Goal: Task Accomplishment & Management: Manage account settings

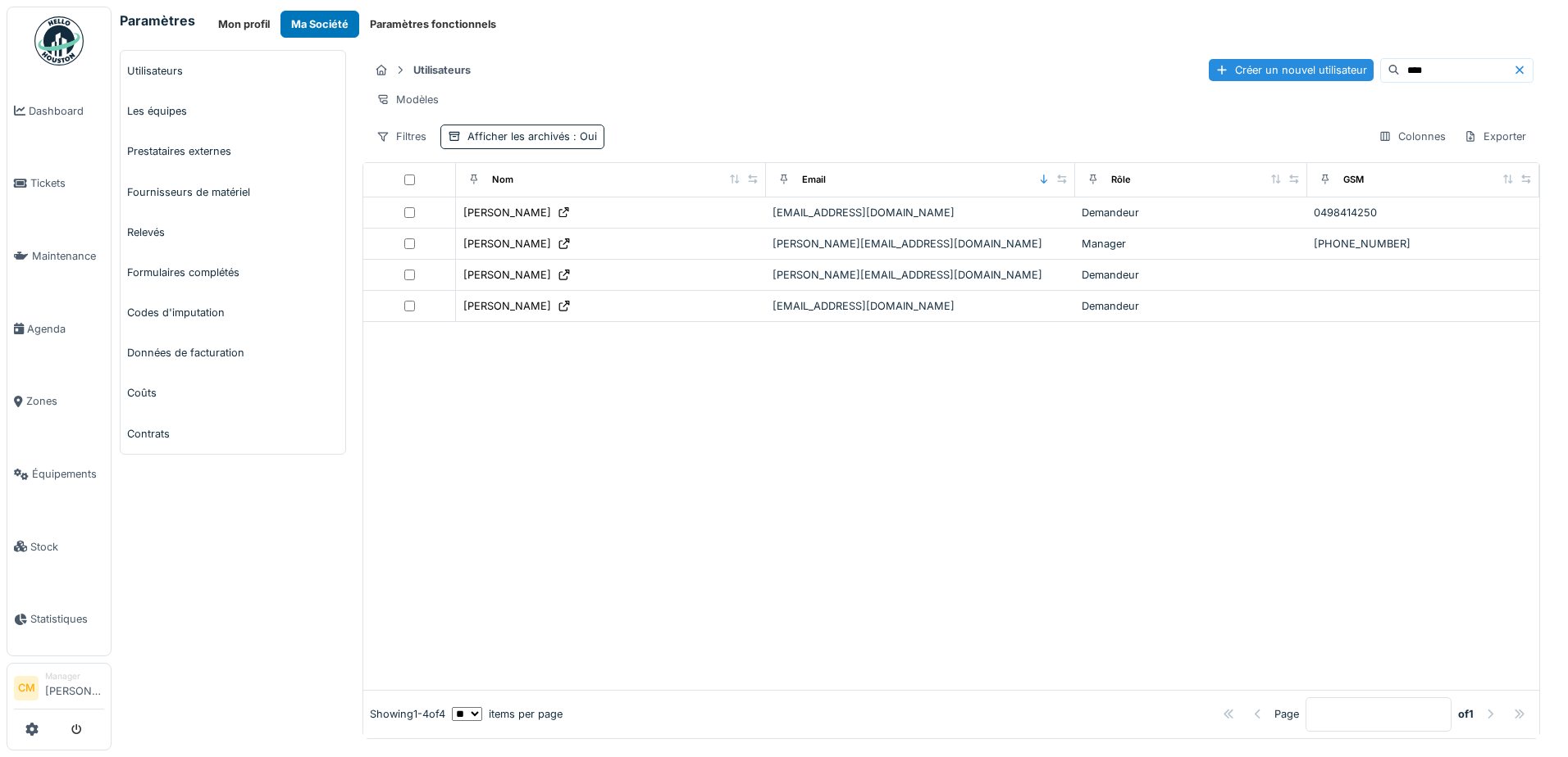
click at [557, 493] on div at bounding box center [951, 505] width 1176 height 367
click at [1516, 71] on icon at bounding box center [1520, 70] width 8 height 8
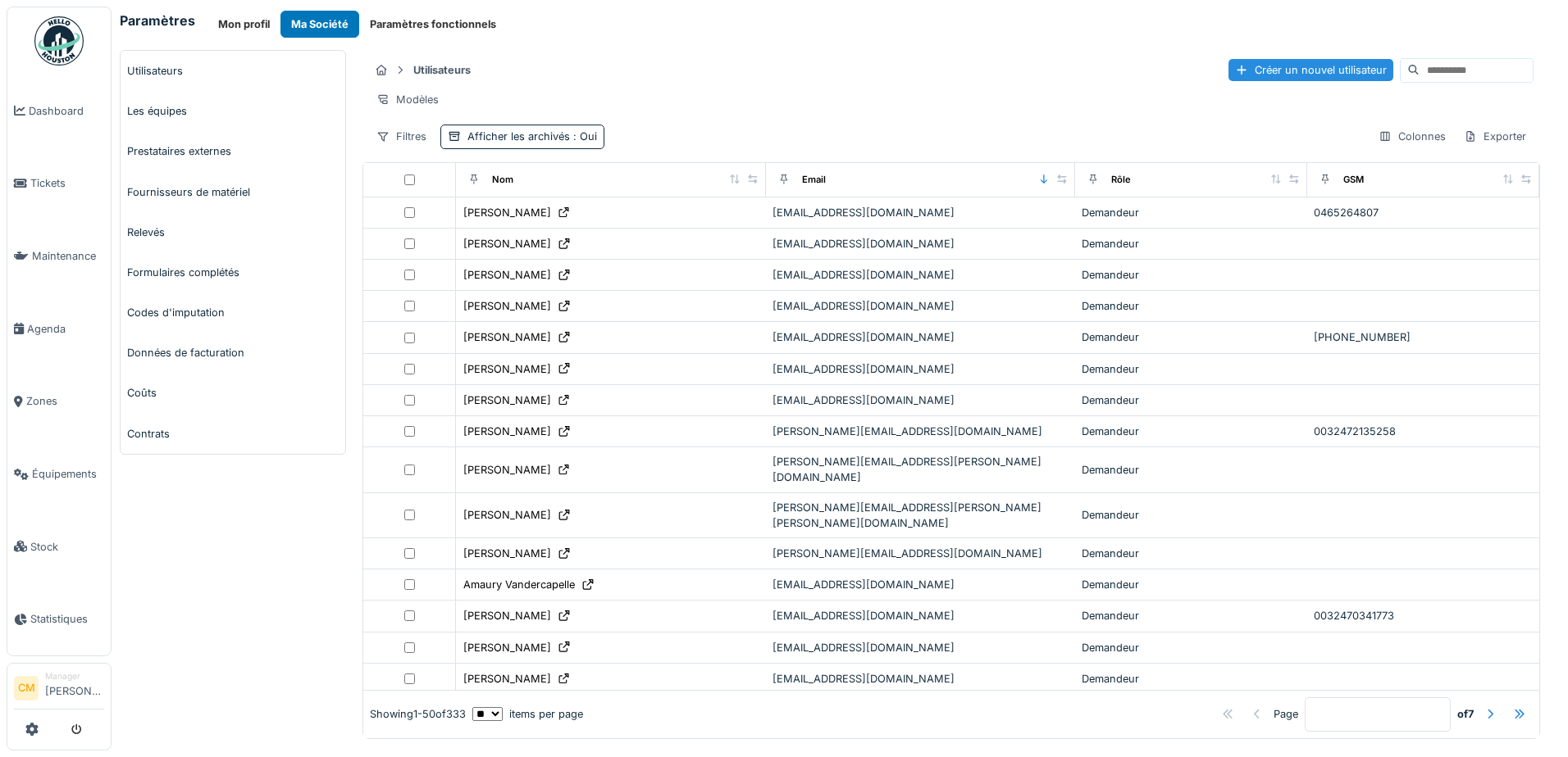
click at [1445, 62] on input at bounding box center [1476, 71] width 113 height 23
click at [501, 187] on div "Nom" at bounding box center [503, 180] width 21 height 14
click at [730, 184] on icon at bounding box center [734, 178] width 9 height 9
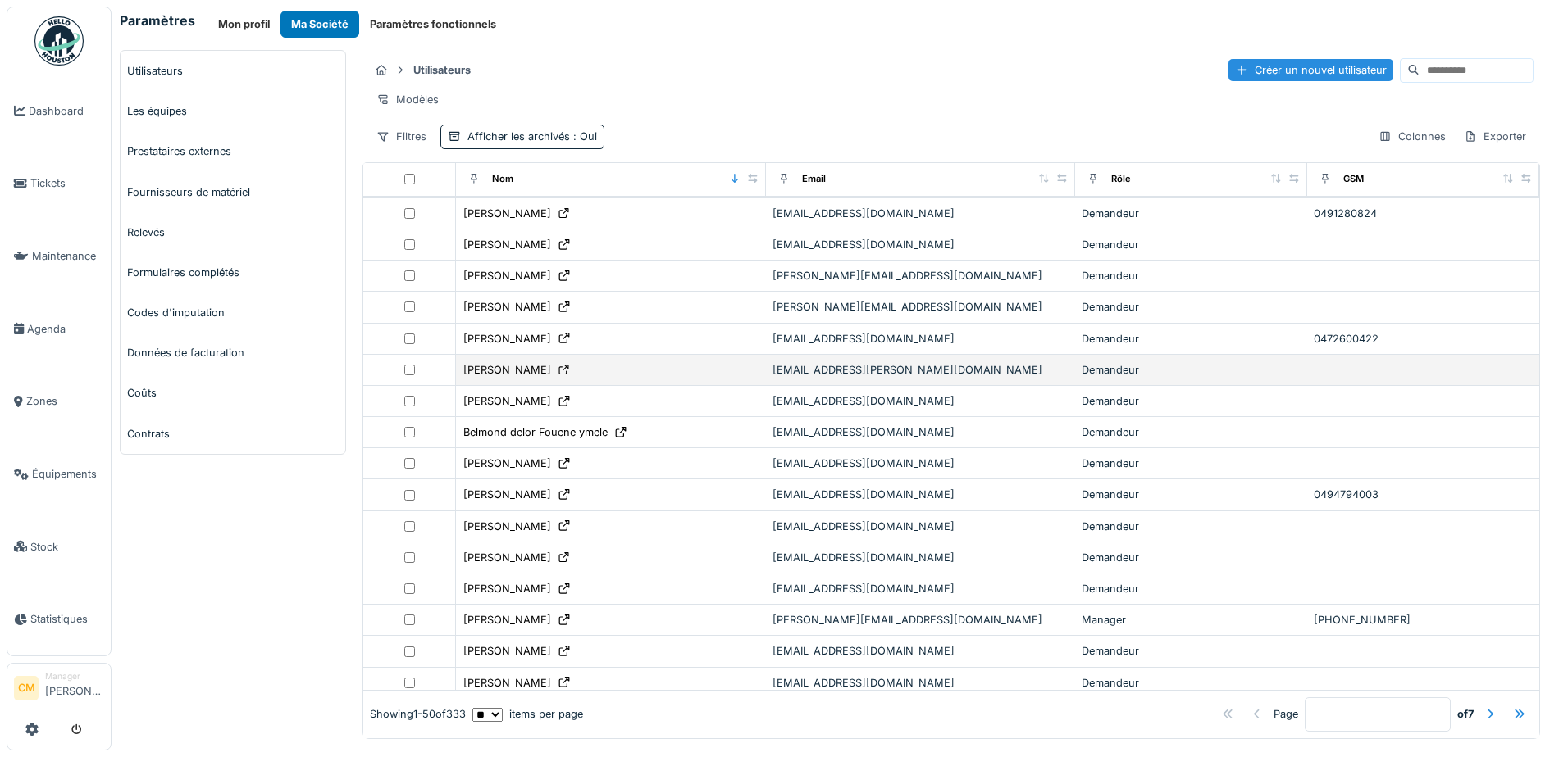
scroll to position [492, 0]
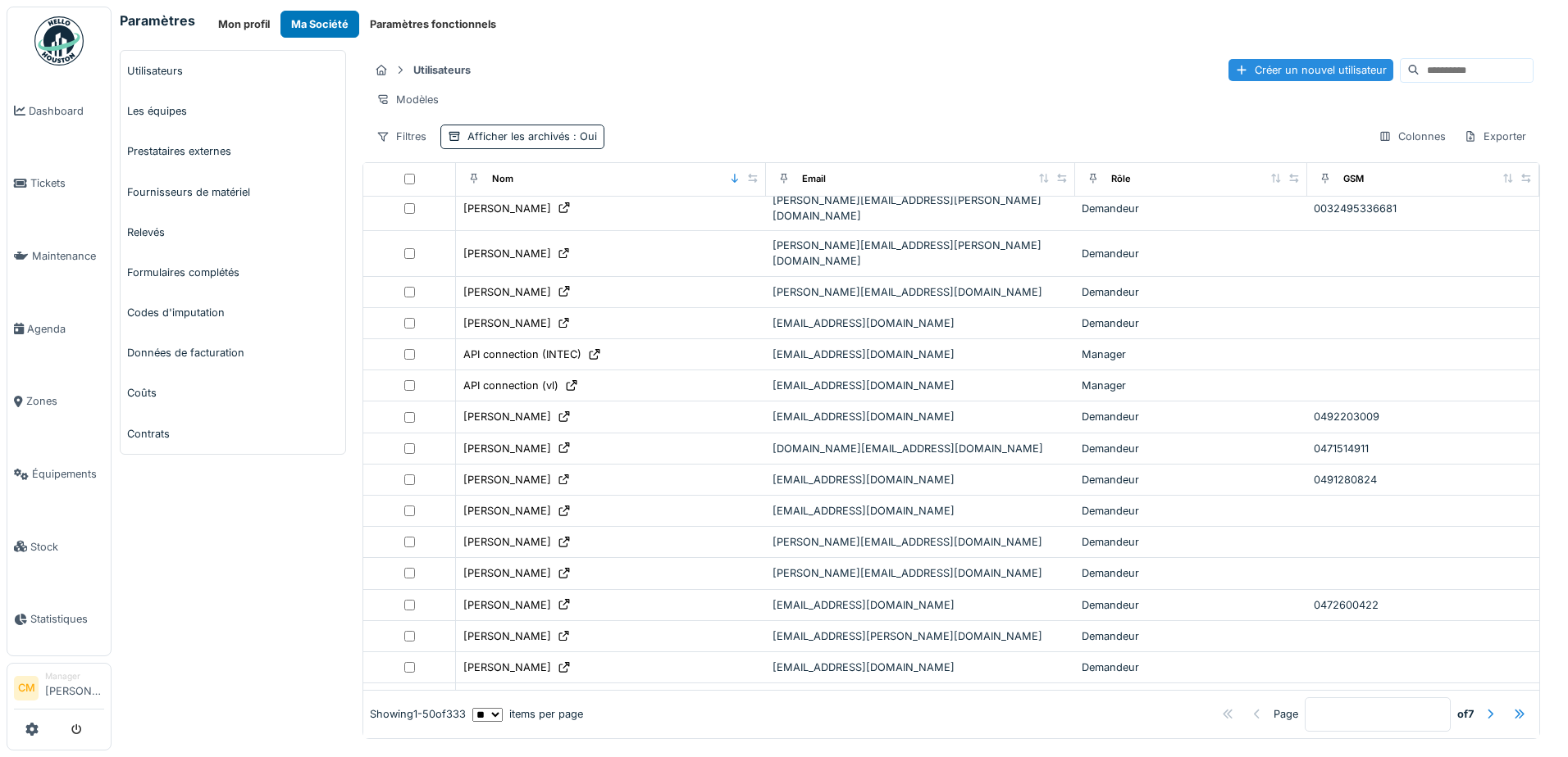
click at [706, 94] on div "Modèles" at bounding box center [951, 100] width 1164 height 24
click at [250, 524] on html "**********" at bounding box center [151, 261] width 303 height 524
click at [231, 524] on html "**********" at bounding box center [151, 261] width 303 height 524
click at [206, 44] on div "Schließen" at bounding box center [152, 34] width 291 height 18
drag, startPoint x: 242, startPoint y: 619, endPoint x: 243, endPoint y: 525, distance: 94.0
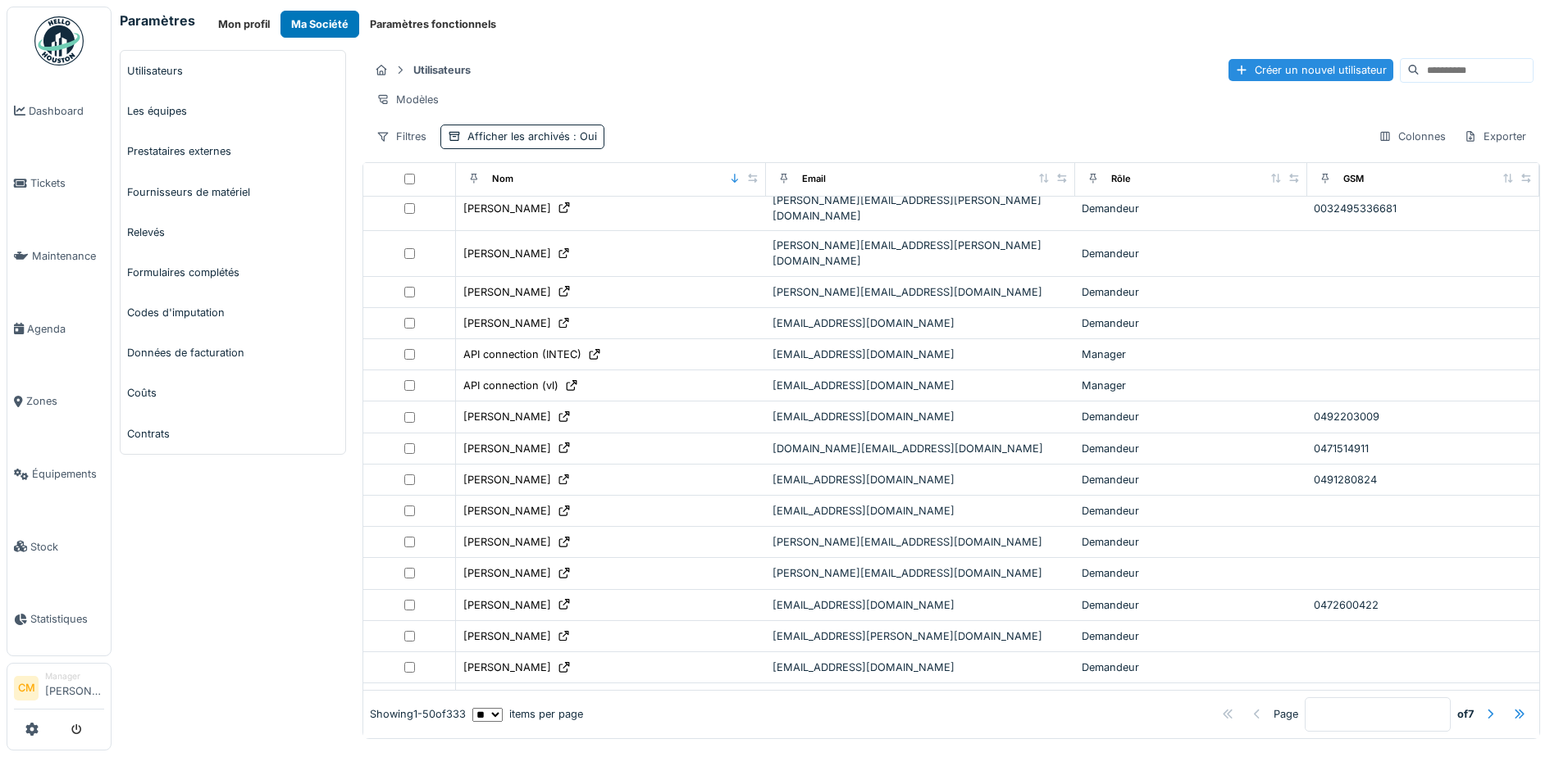
click at [243, 618] on div "Utilisateurs Les équipes Prestataires externes Fournisseurs de matériel Relevés…" at bounding box center [232, 395] width 243 height 689
click at [643, 92] on div "Modèles" at bounding box center [951, 100] width 1164 height 24
click at [325, 625] on div "Utilisateurs Les équipes Prestataires externes Fournisseurs de matériel Relevés…" at bounding box center [232, 395] width 243 height 689
click at [1420, 72] on input at bounding box center [1476, 71] width 113 height 23
type input "****"
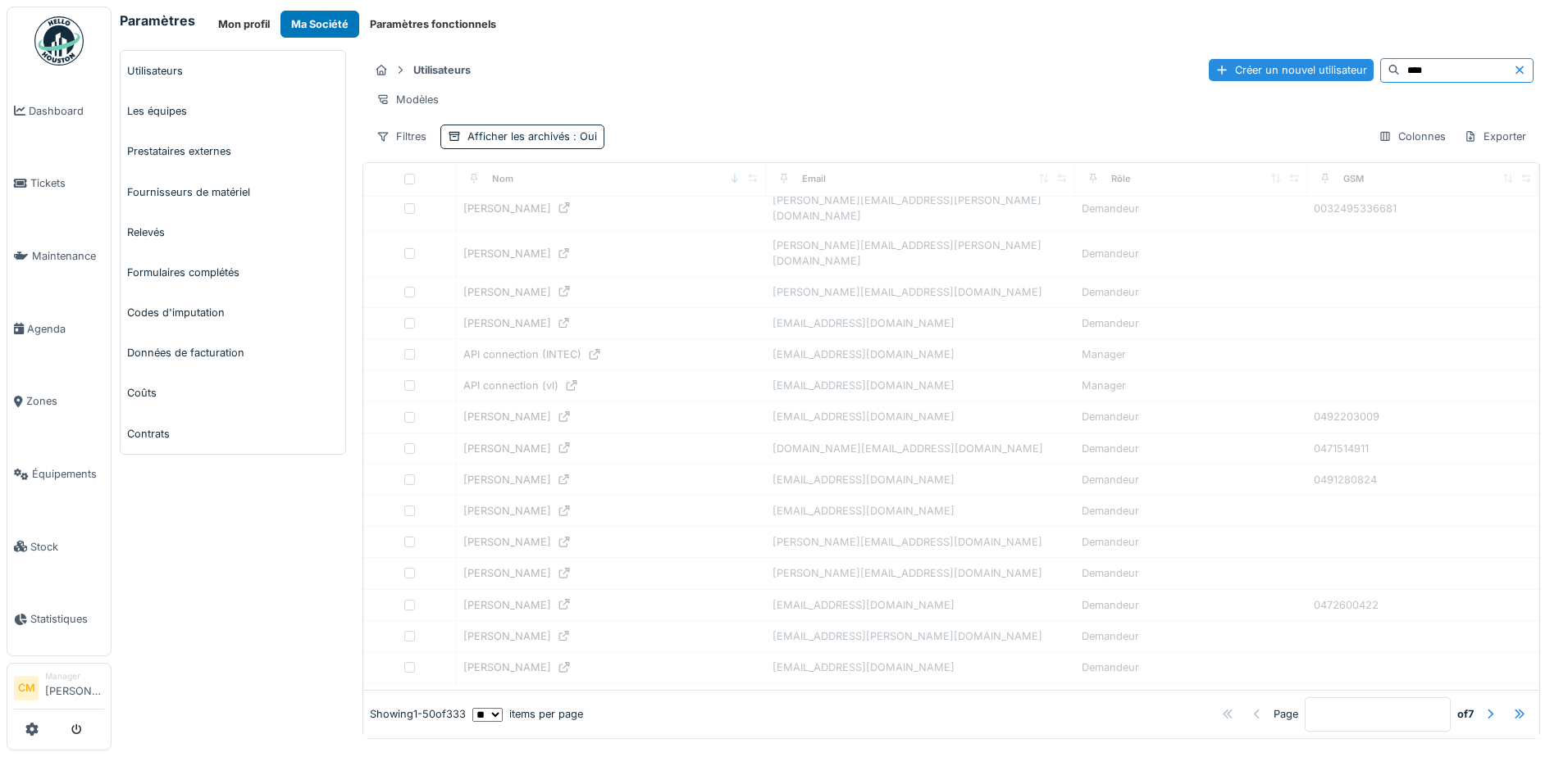
scroll to position [0, 0]
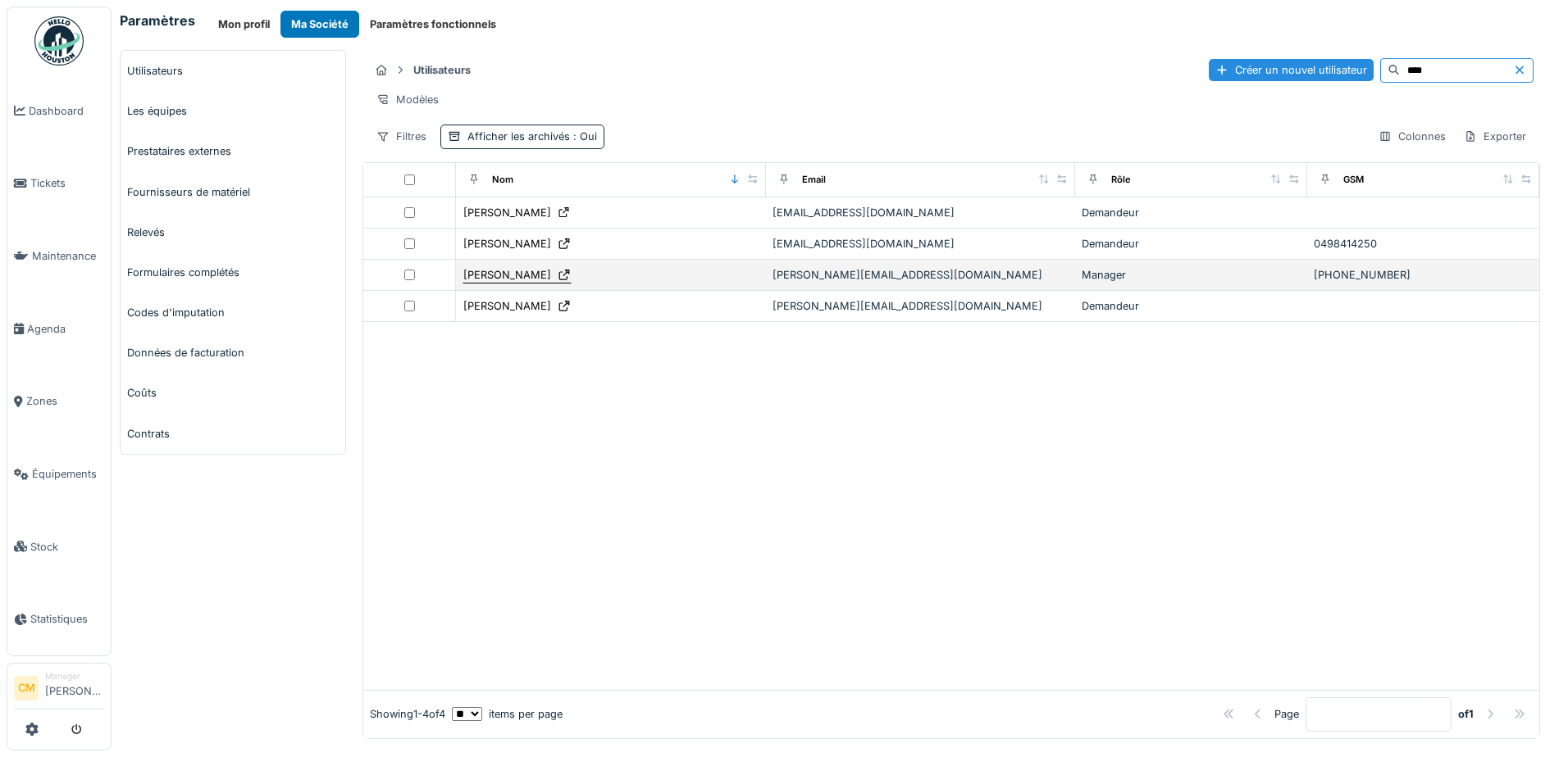
click at [493, 283] on div "[PERSON_NAME]" at bounding box center [507, 275] width 88 height 15
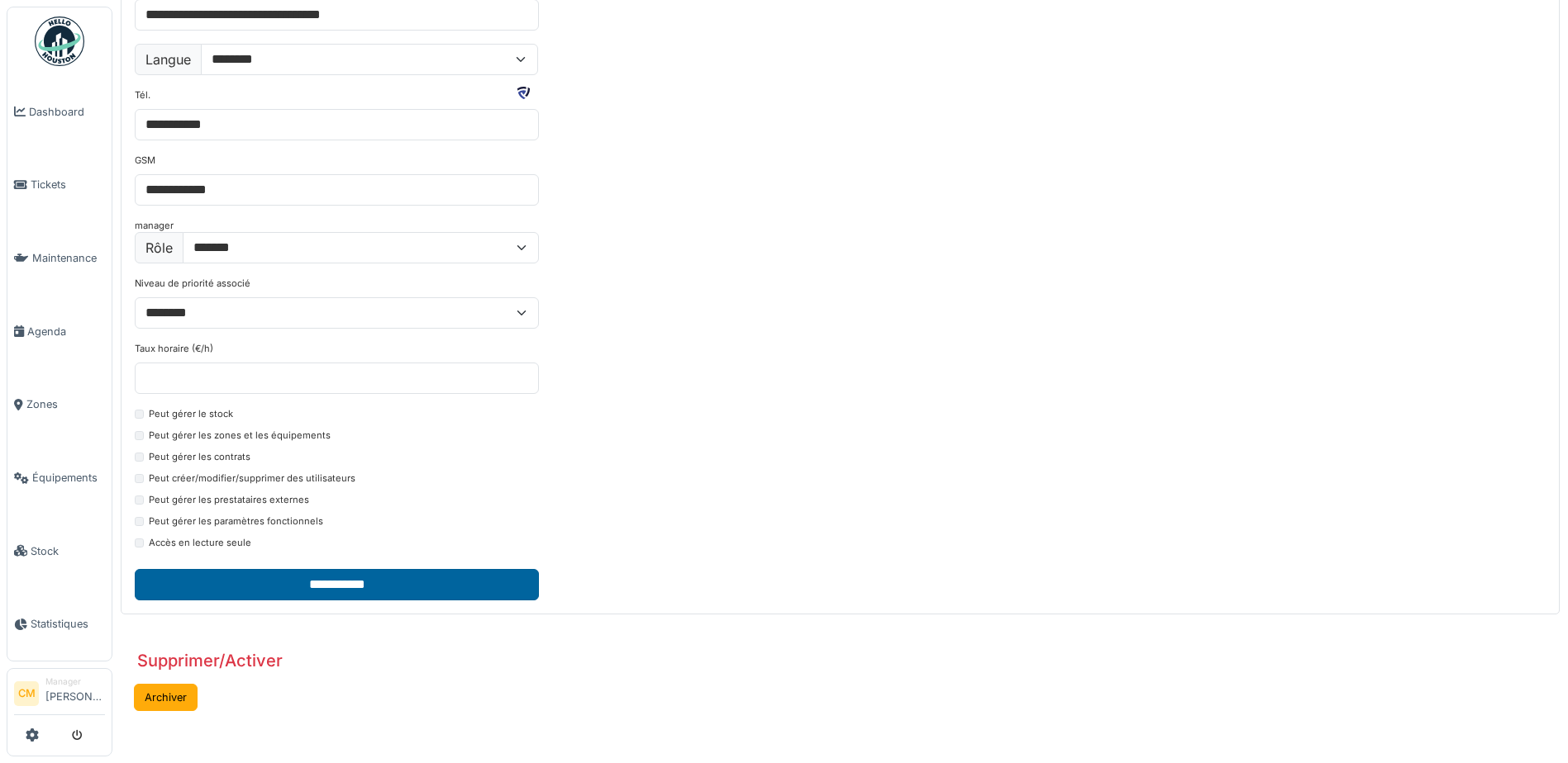
scroll to position [165, 0]
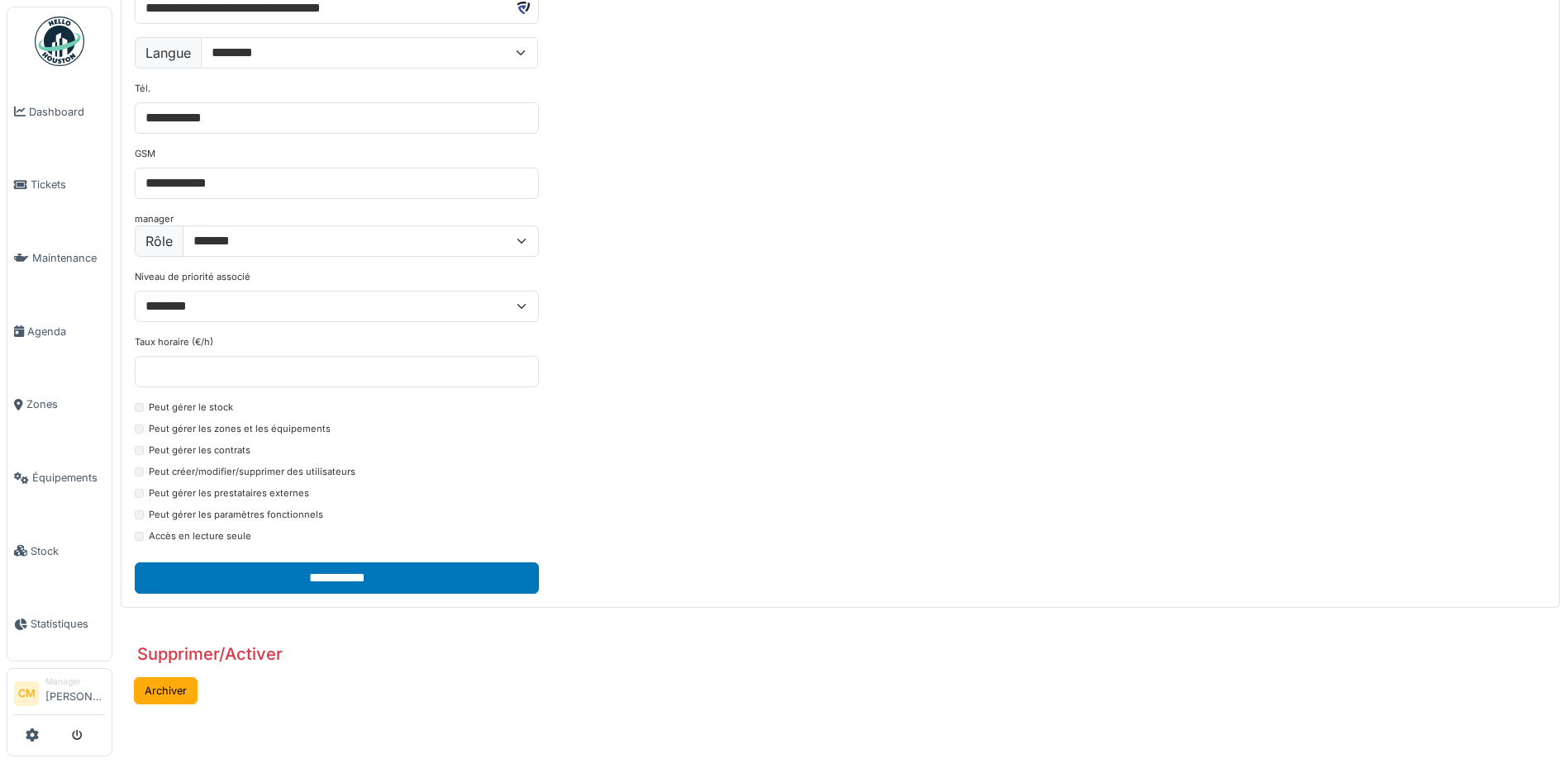
click at [134, 434] on div "**********" at bounding box center [840, 251] width 1438 height 714
click at [138, 434] on div "Peut gérer les zones et les équipements" at bounding box center [337, 432] width 404 height 20
click at [138, 460] on div "Peut gérer les contrats" at bounding box center [337, 454] width 404 height 20
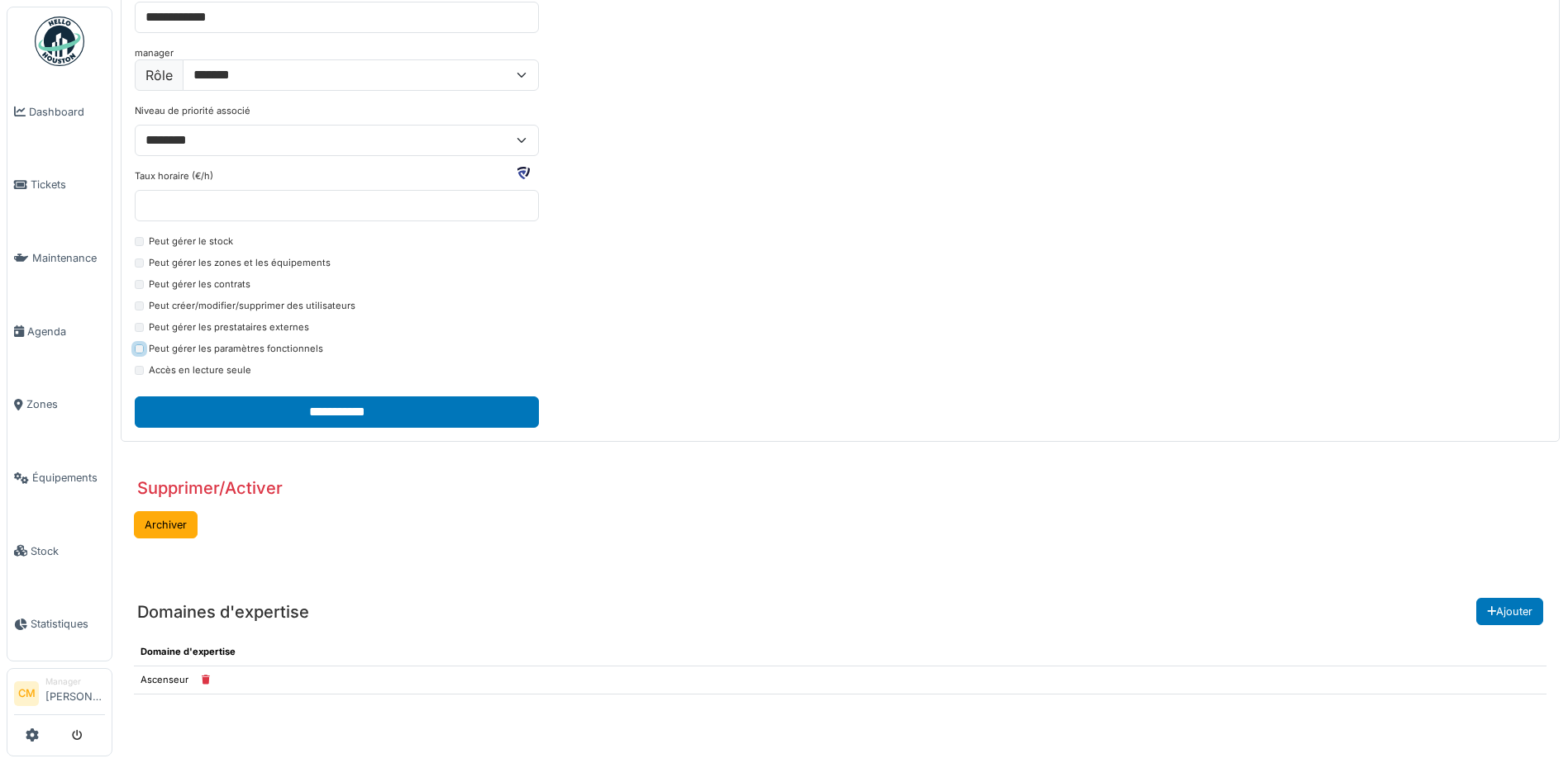
scroll to position [413, 0]
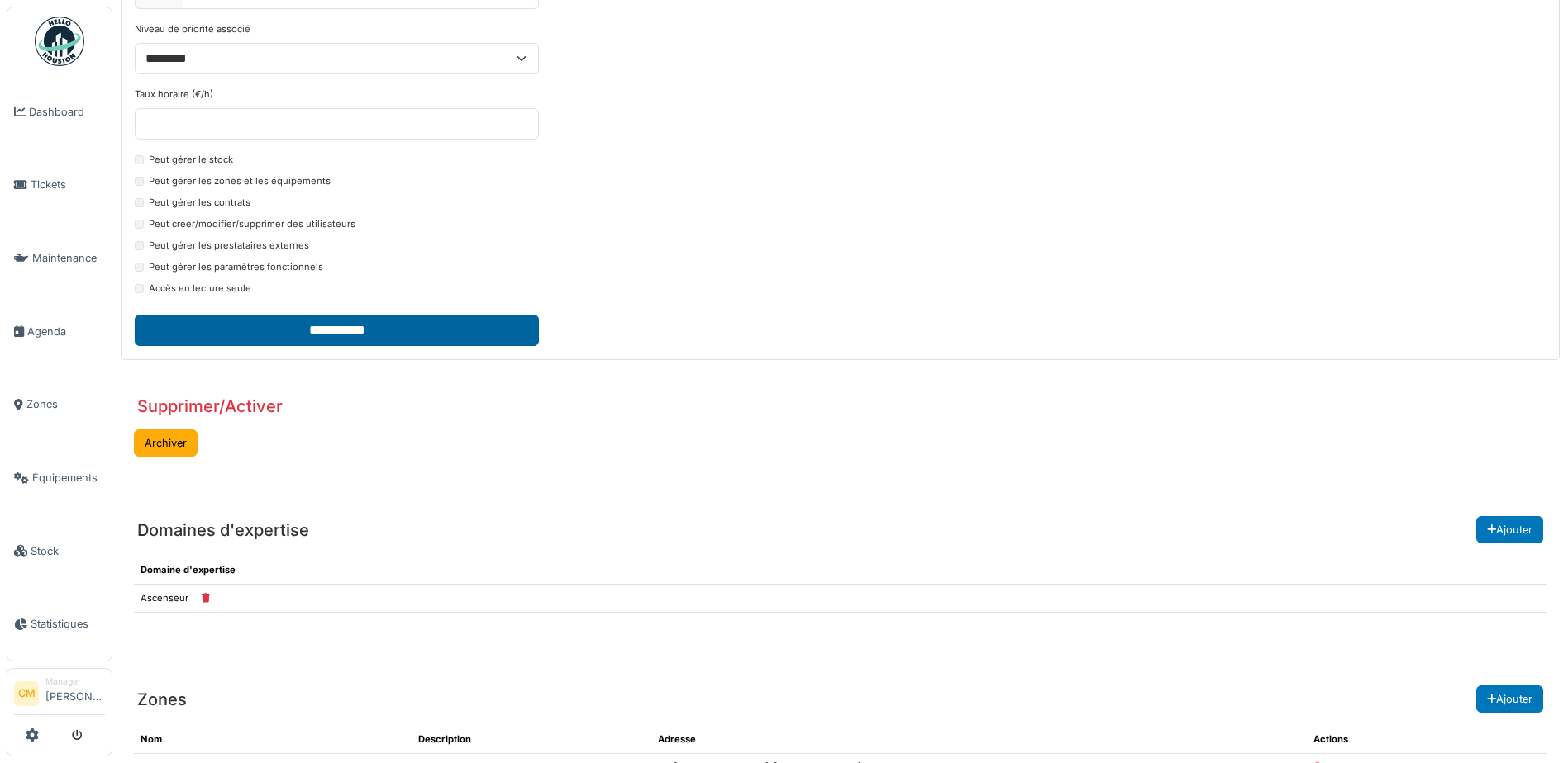
click at [369, 329] on input "**********" at bounding box center [337, 331] width 404 height 31
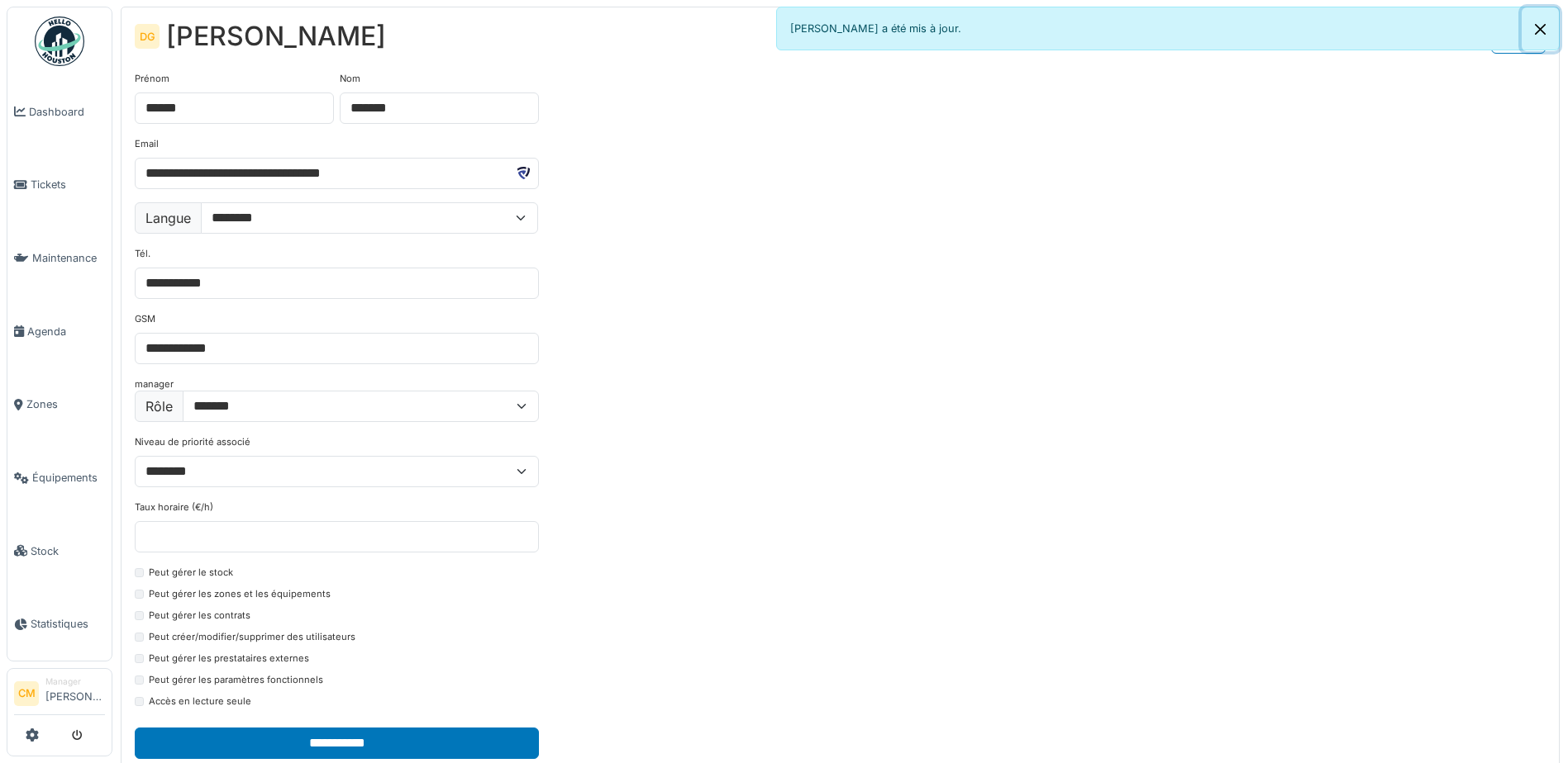
click at [1536, 29] on button "Close" at bounding box center [1541, 29] width 37 height 44
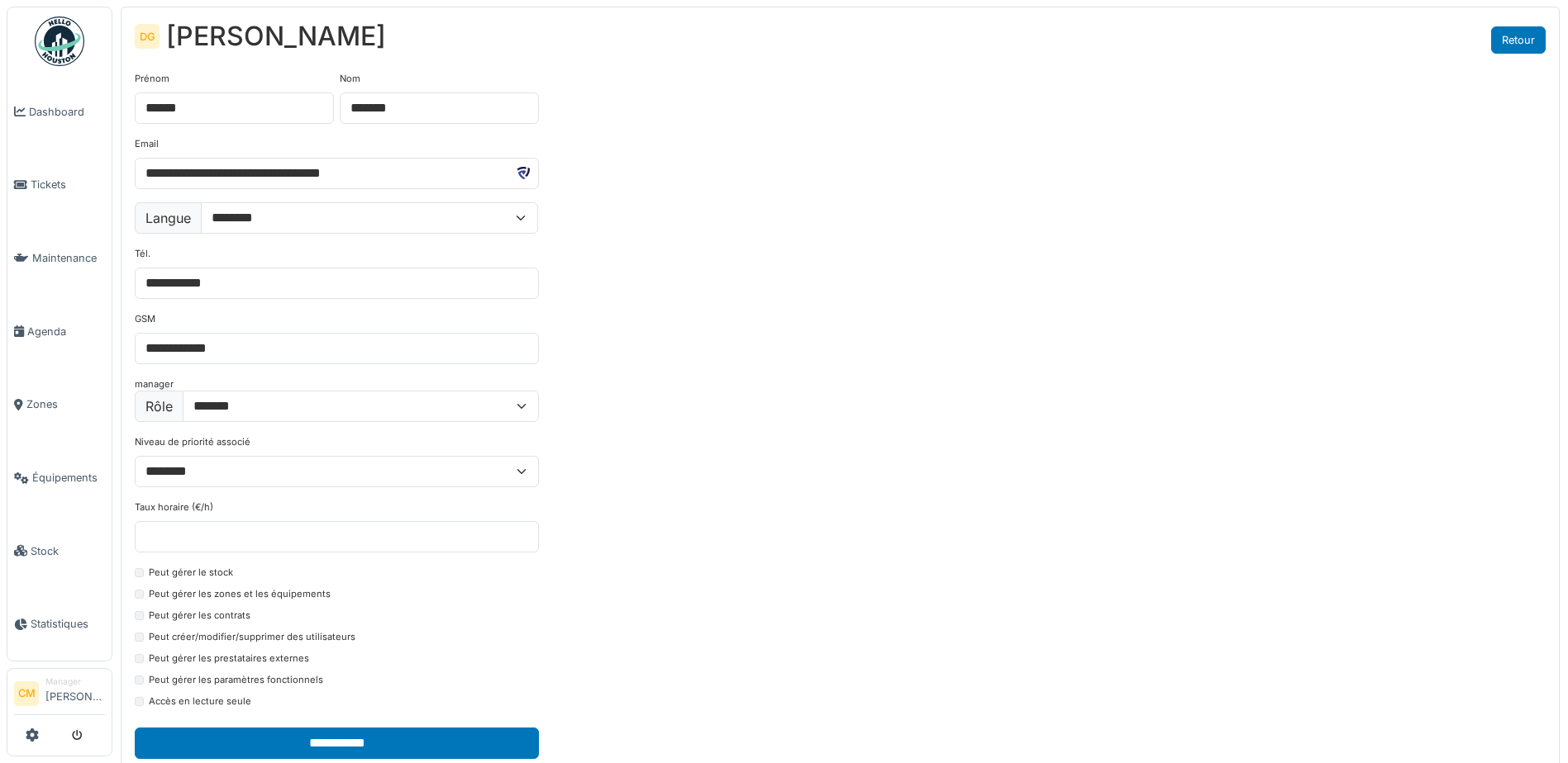
click at [1539, 37] on link "Retour" at bounding box center [1519, 40] width 55 height 27
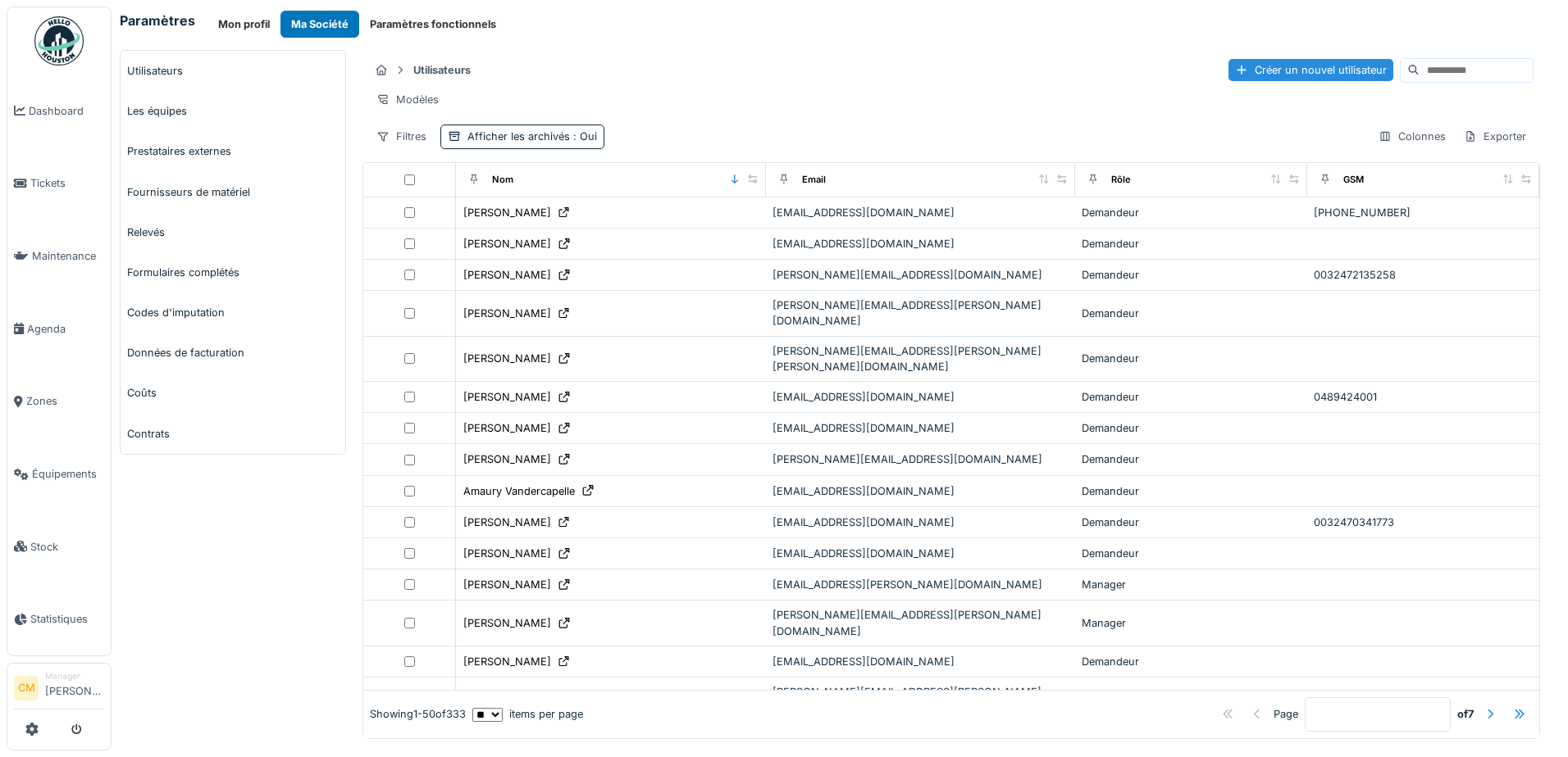
click at [1420, 70] on input at bounding box center [1476, 71] width 113 height 23
type input "***"
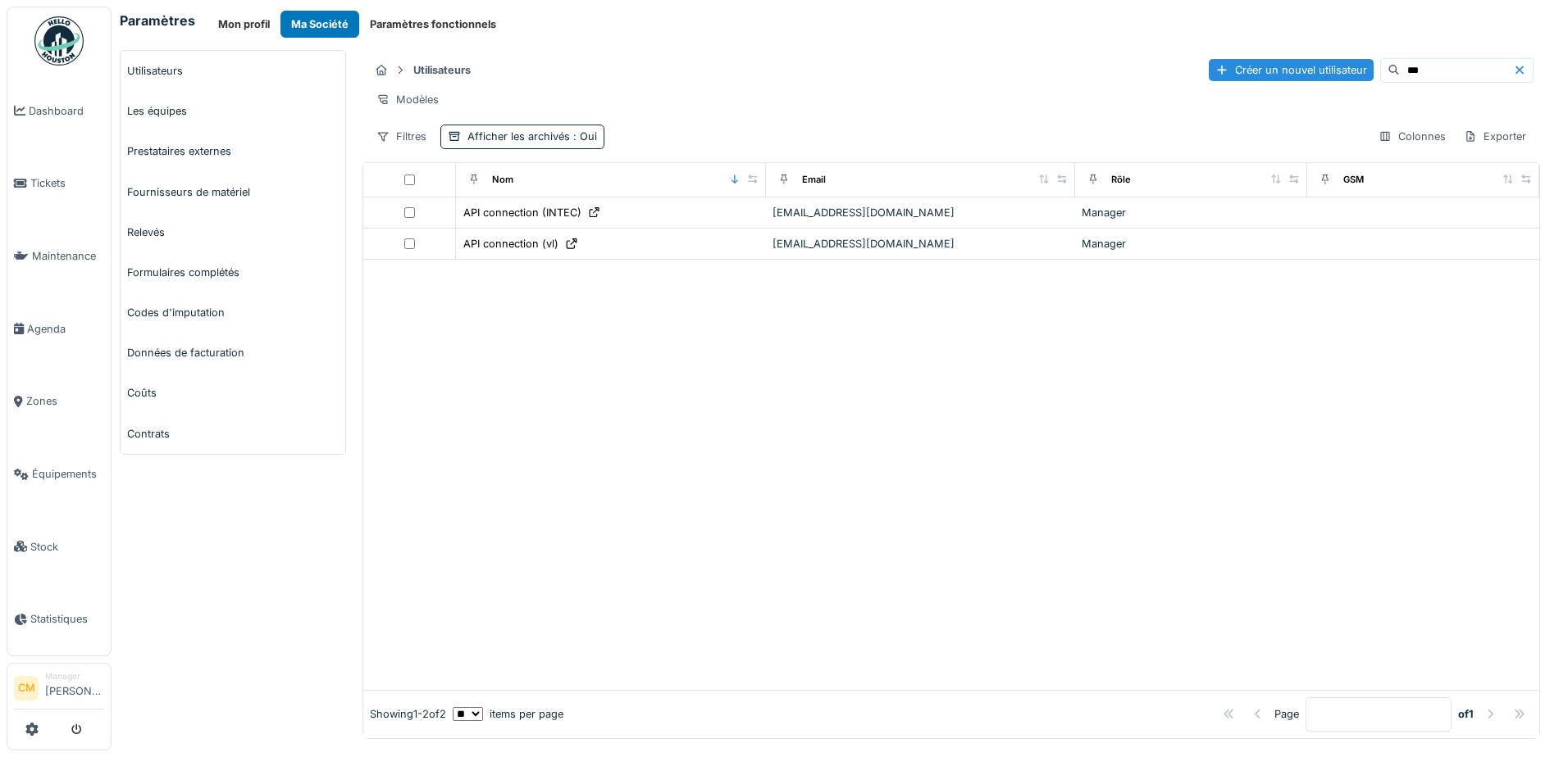
drag, startPoint x: 514, startPoint y: 247, endPoint x: 514, endPoint y: 203, distance: 44.0
click at [514, 203] on table "Nom Email Rôle GSM API connection (INTEC) apiintechellohouston@vincentlogistics…" at bounding box center [951, 212] width 1176 height 98
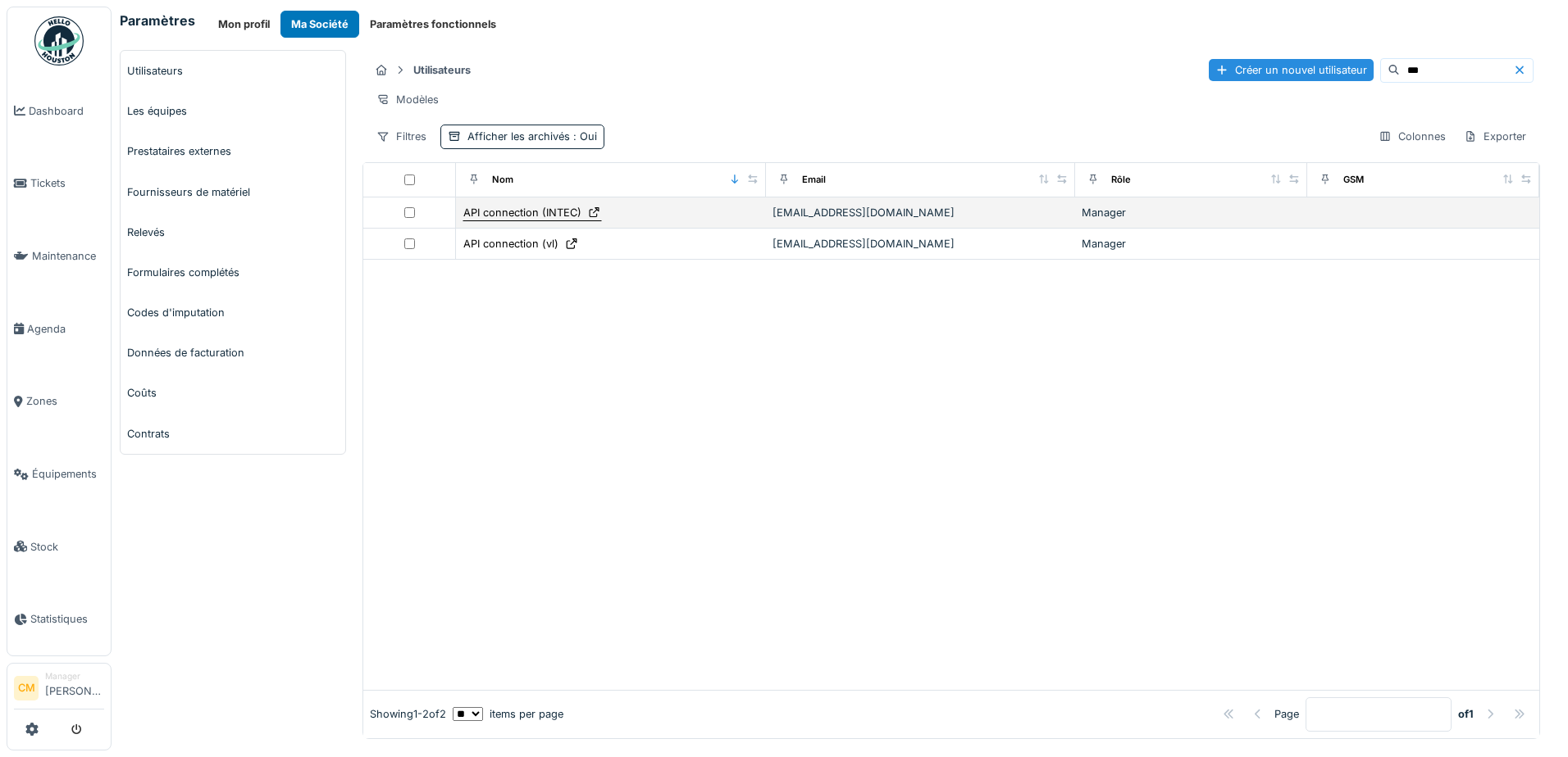
click at [517, 221] on div "API connection (INTEC)" at bounding box center [522, 213] width 118 height 15
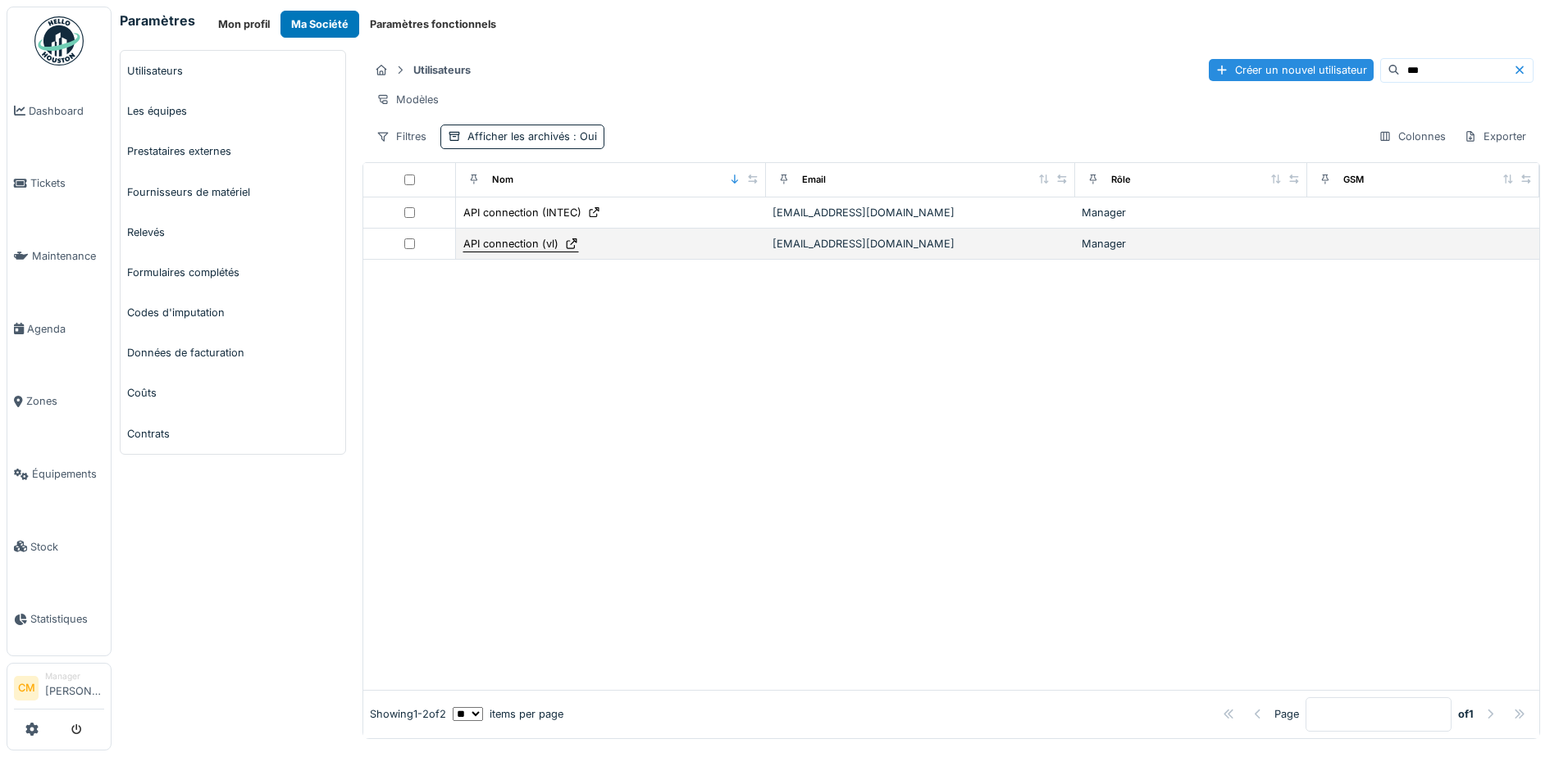
click at [525, 252] on div "API connection (vl)" at bounding box center [510, 244] width 95 height 15
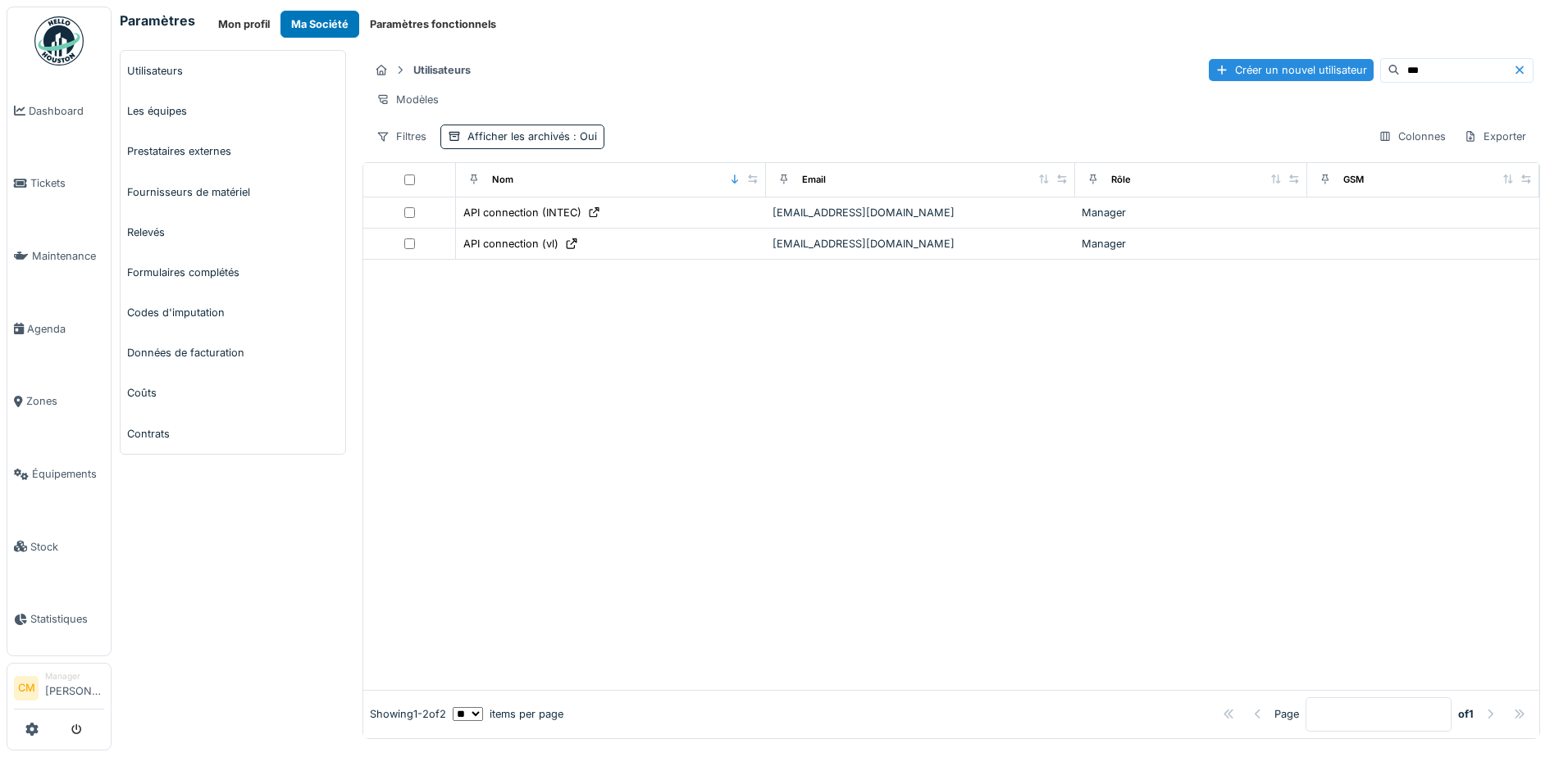
drag, startPoint x: 519, startPoint y: 257, endPoint x: 535, endPoint y: 360, distance: 104.2
click at [535, 360] on div "Nom Email Rôle GSM API connection (INTEC) apiintechellohouston@vincentlogistics…" at bounding box center [951, 451] width 1178 height 577
click at [557, 384] on div at bounding box center [951, 474] width 1176 height 431
click at [70, 467] on span "Équipements" at bounding box center [68, 474] width 73 height 15
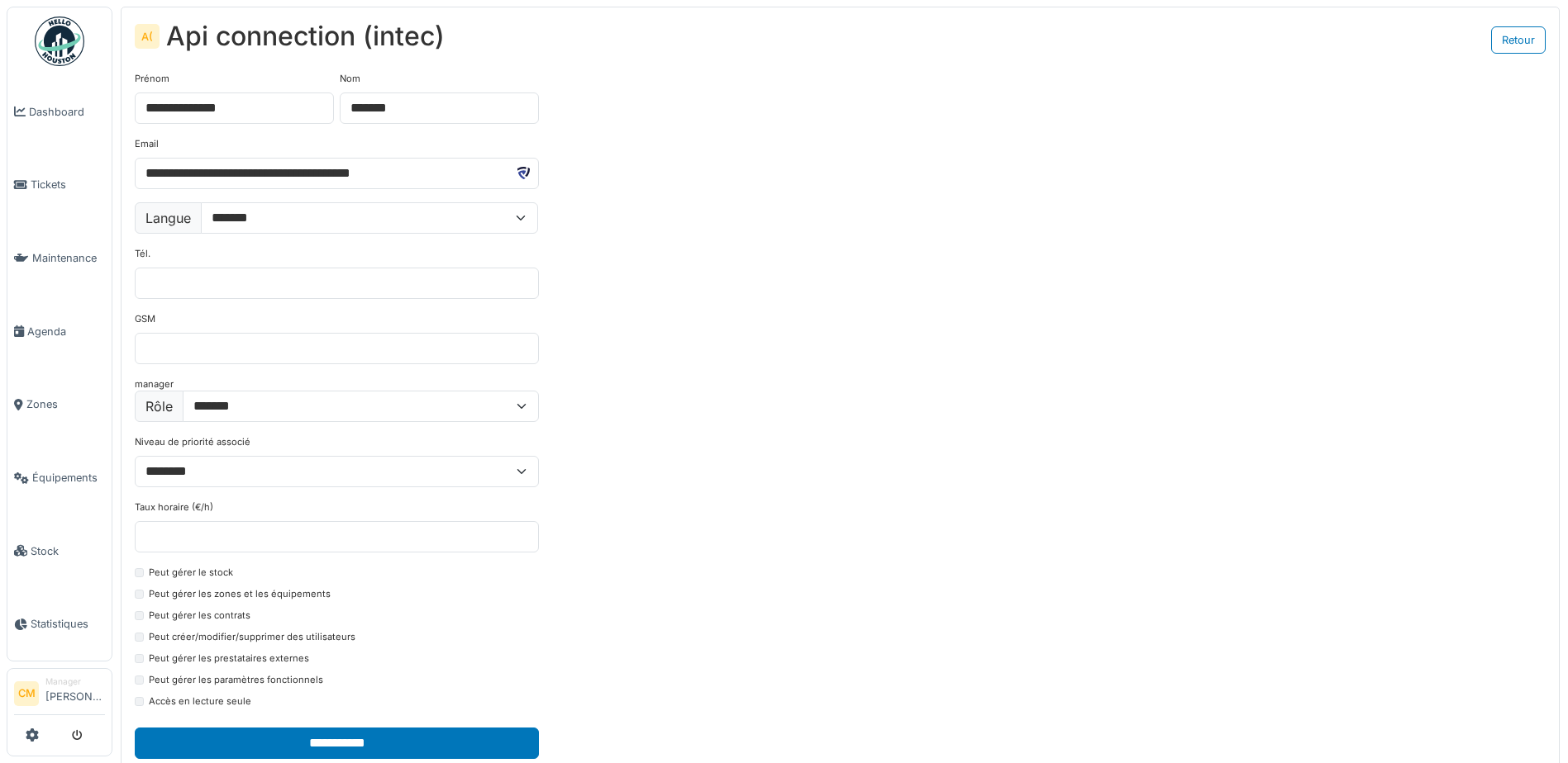
click at [389, 579] on div "Peut gérer le stock" at bounding box center [337, 576] width 404 height 20
click at [1536, 45] on link "Retour" at bounding box center [1519, 40] width 55 height 27
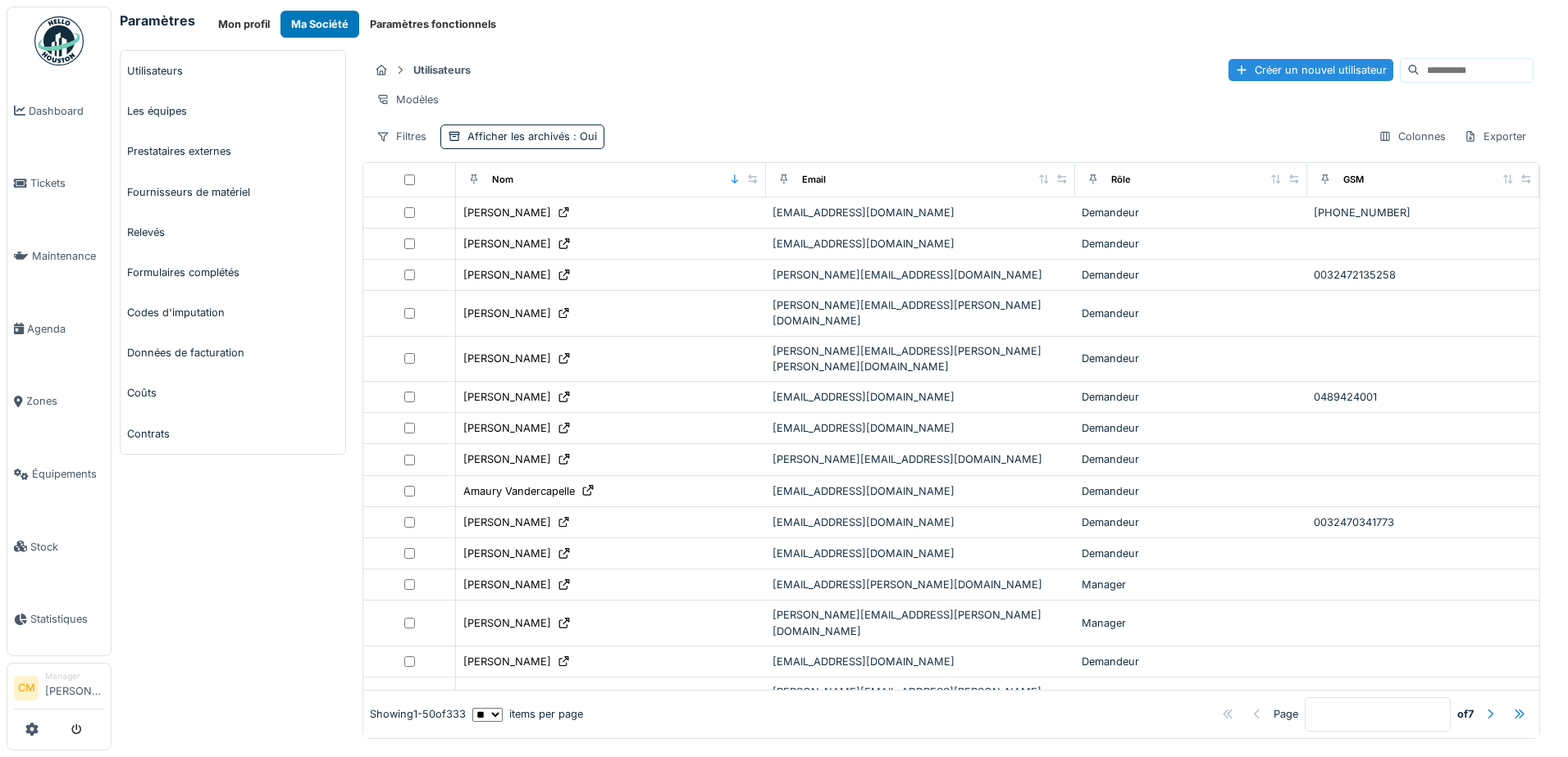
click at [1420, 62] on input at bounding box center [1476, 71] width 113 height 23
type input "****"
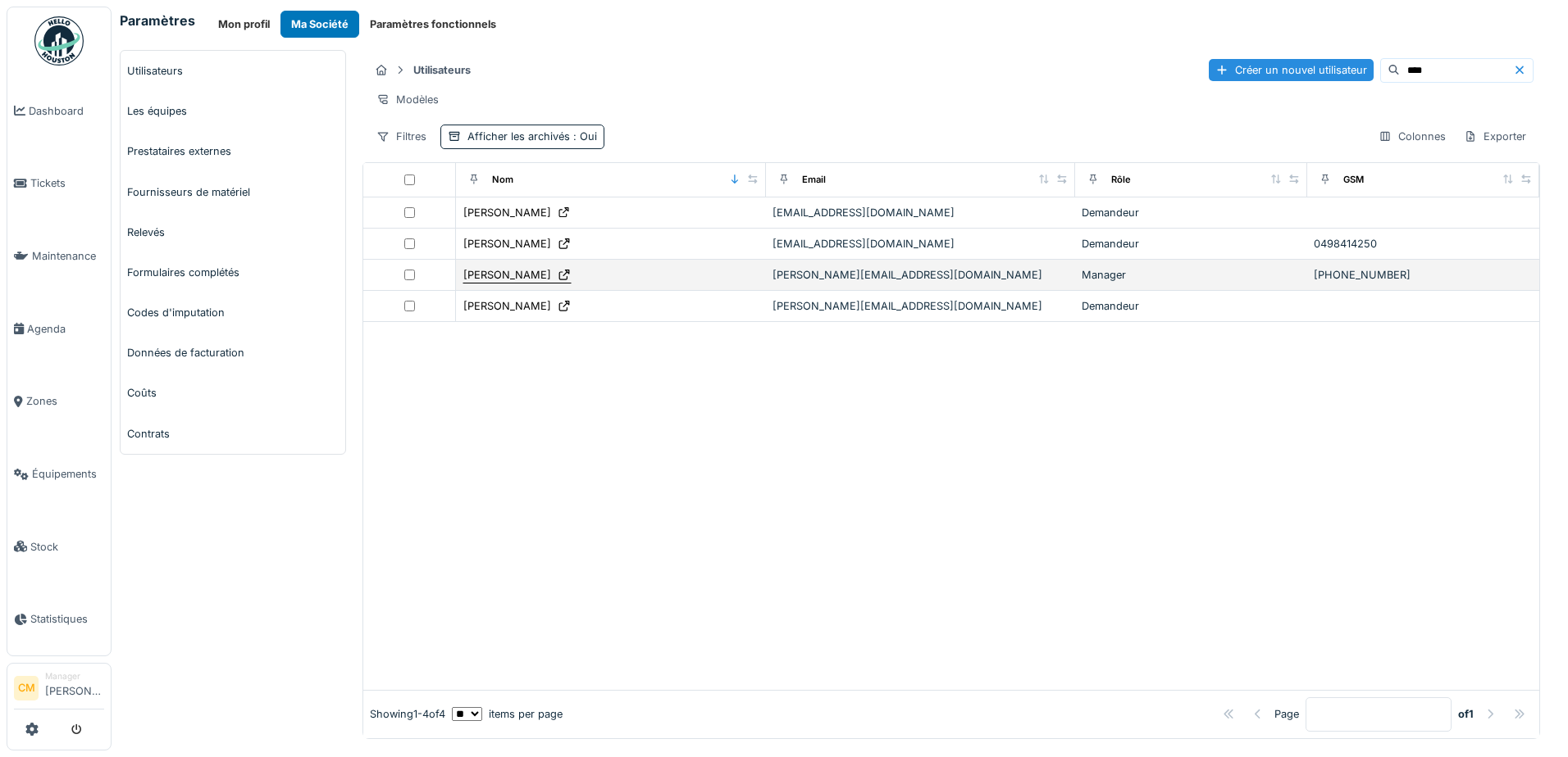
click at [495, 283] on div "Didier Glesner" at bounding box center [507, 275] width 88 height 15
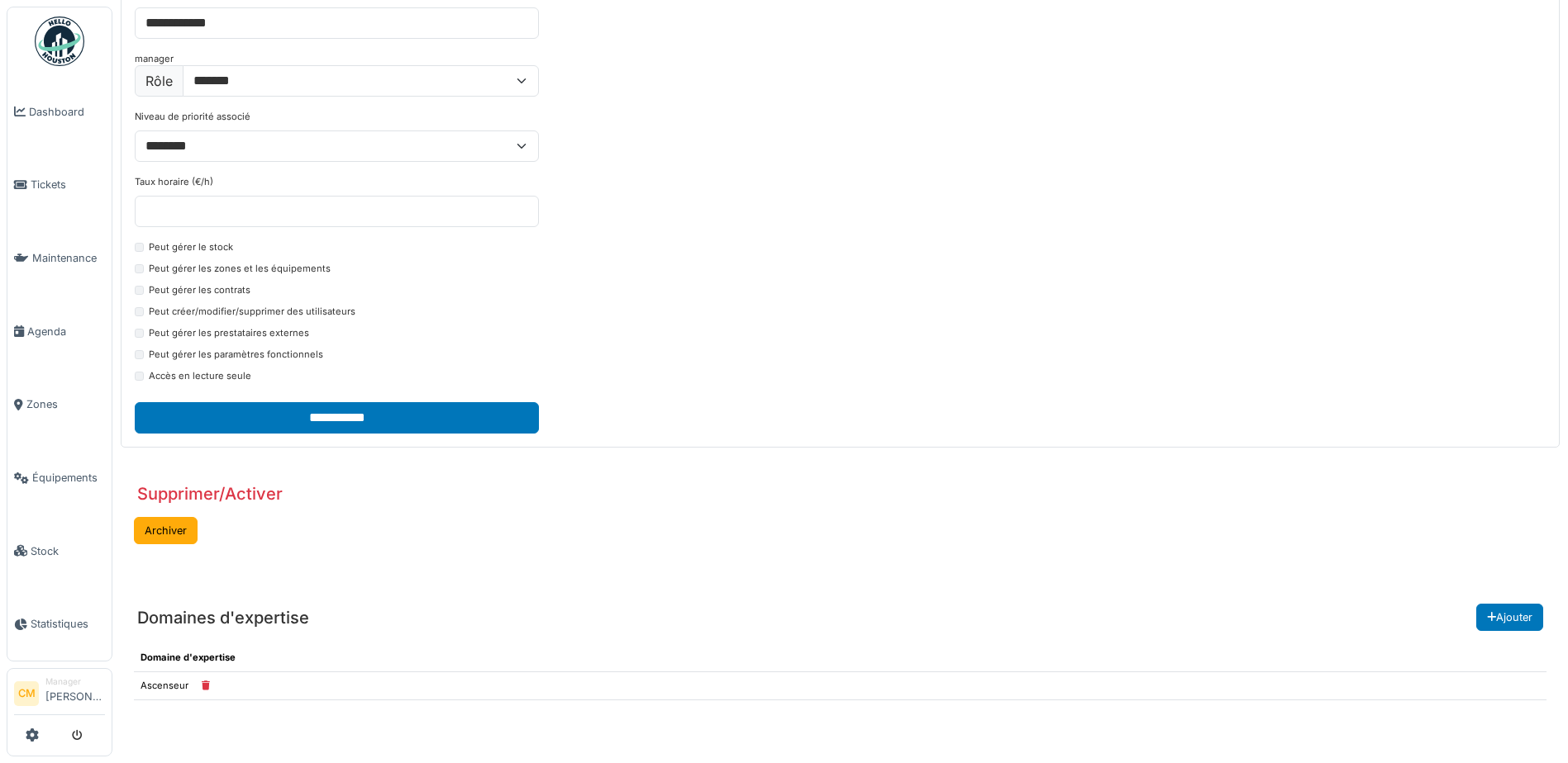
scroll to position [331, 0]
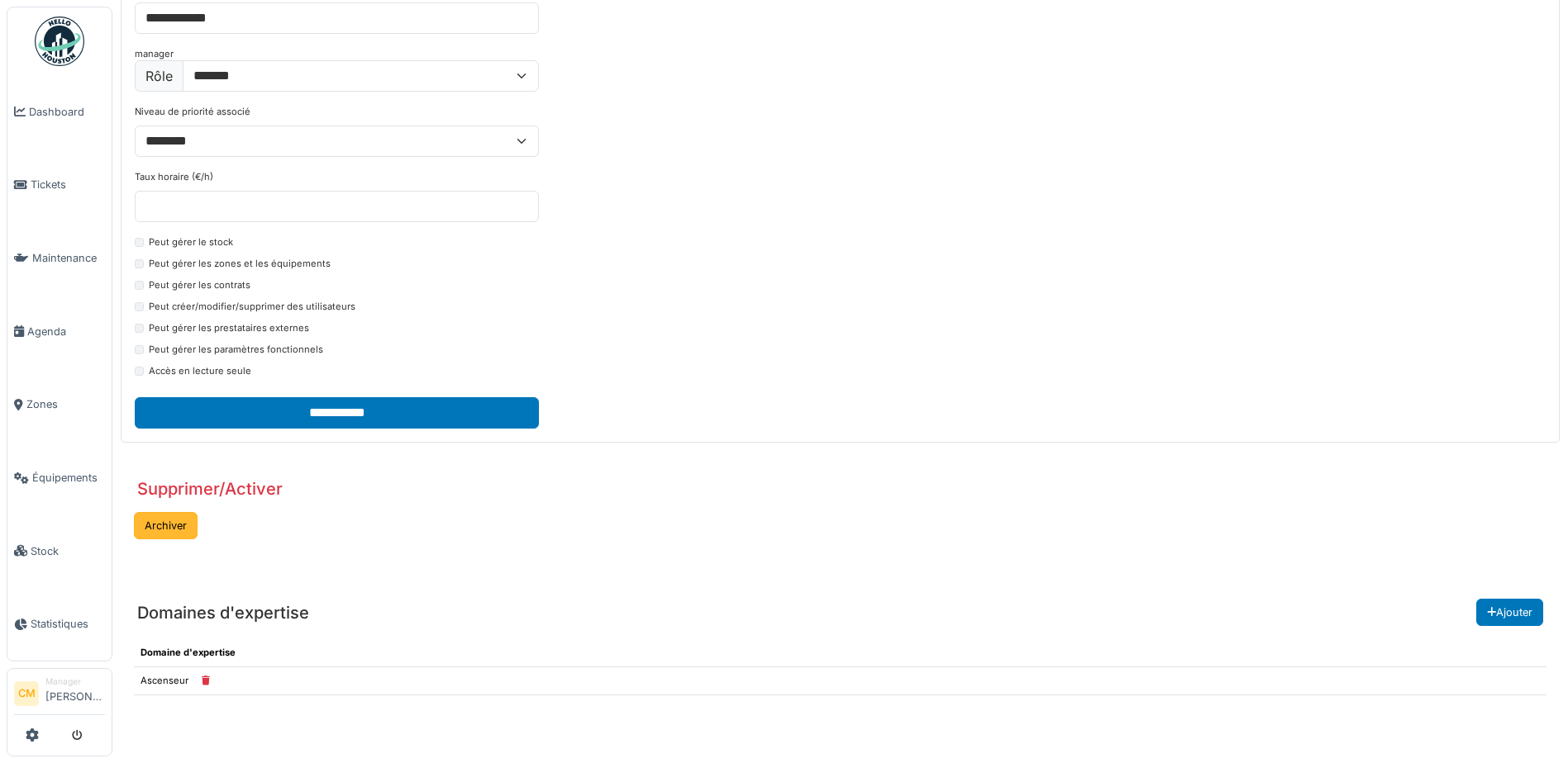
click at [188, 533] on button "Archiver" at bounding box center [165, 526] width 63 height 27
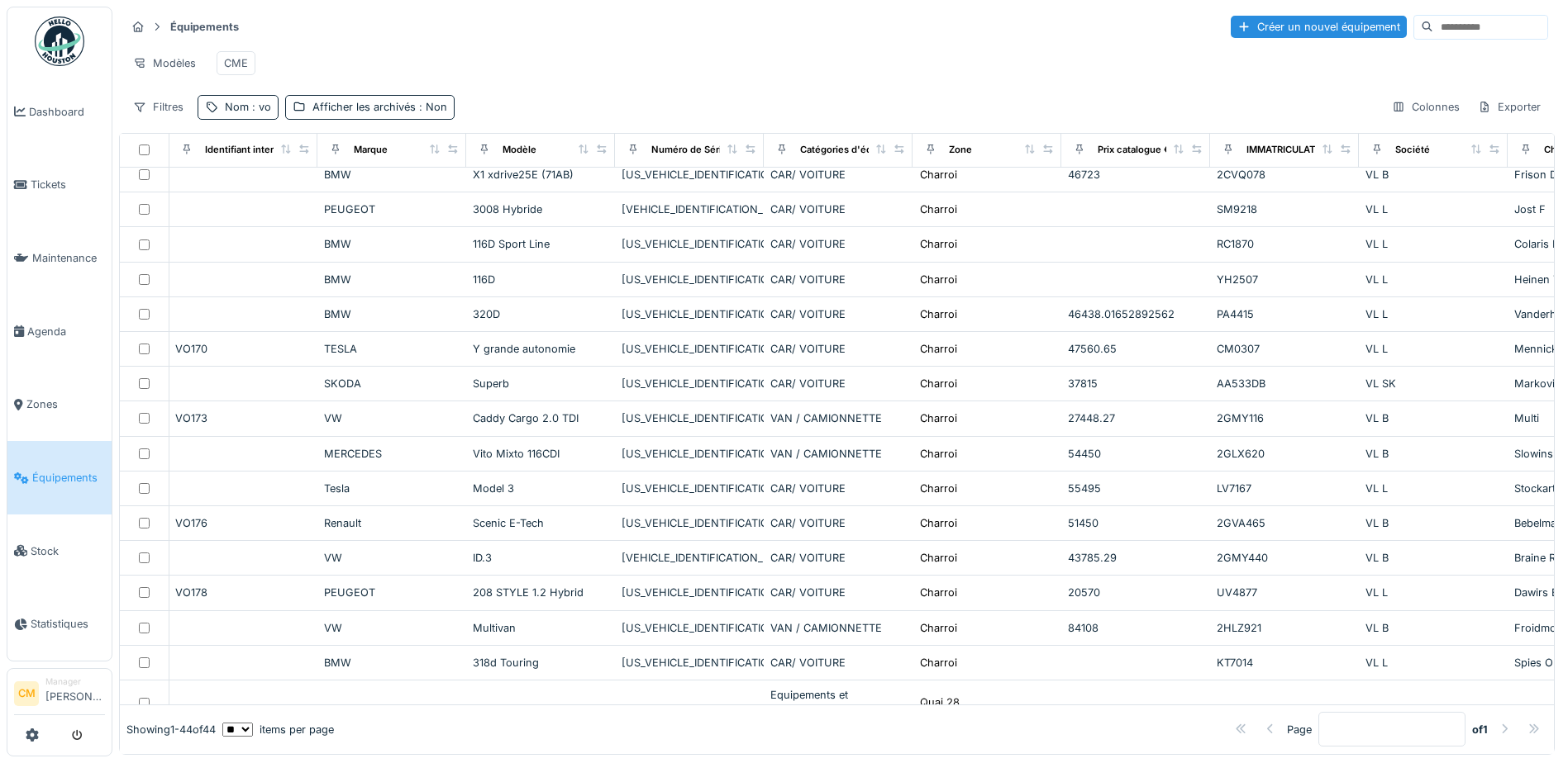
scroll to position [1131, 0]
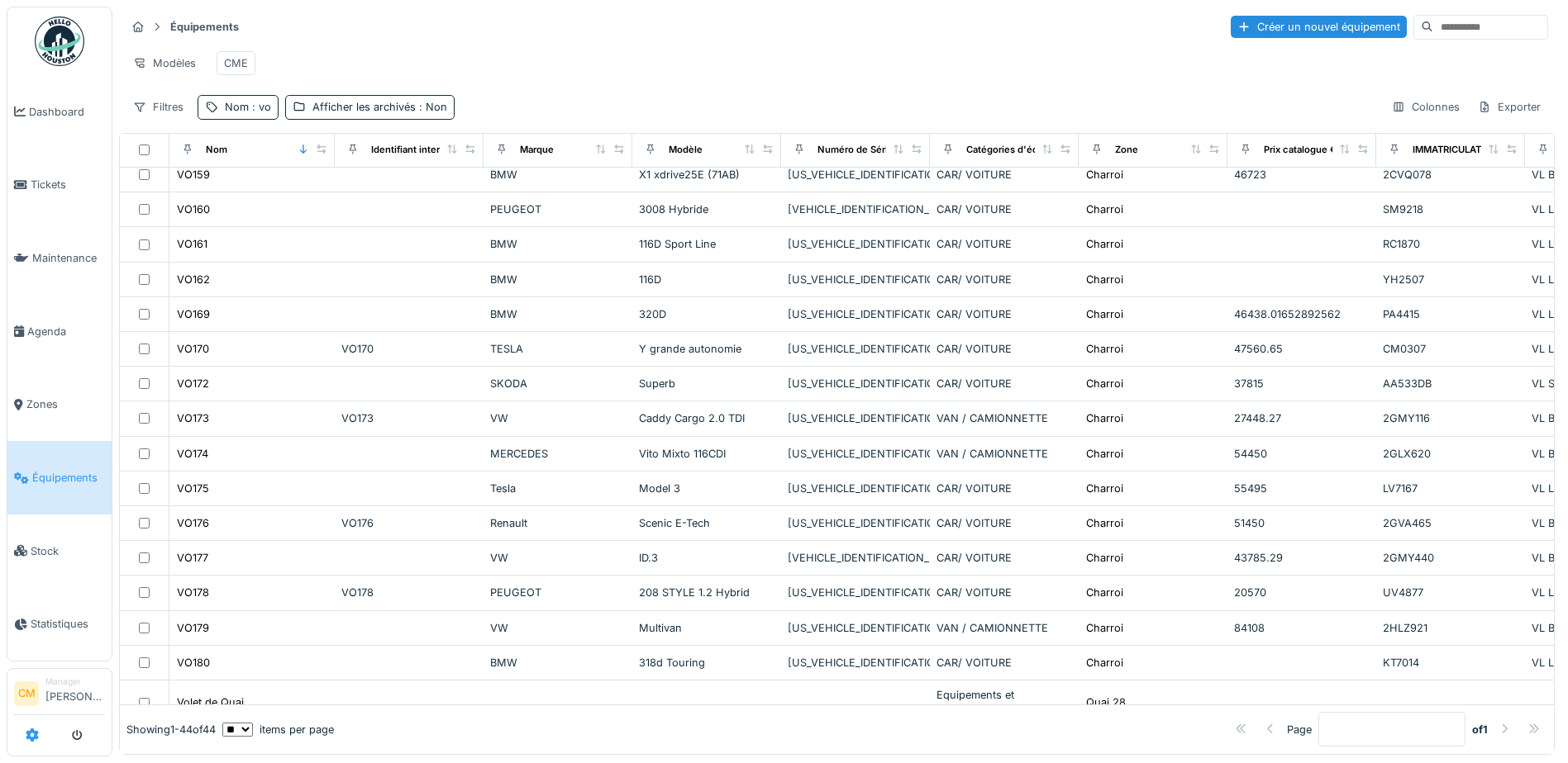
click at [26, 730] on icon at bounding box center [32, 736] width 14 height 14
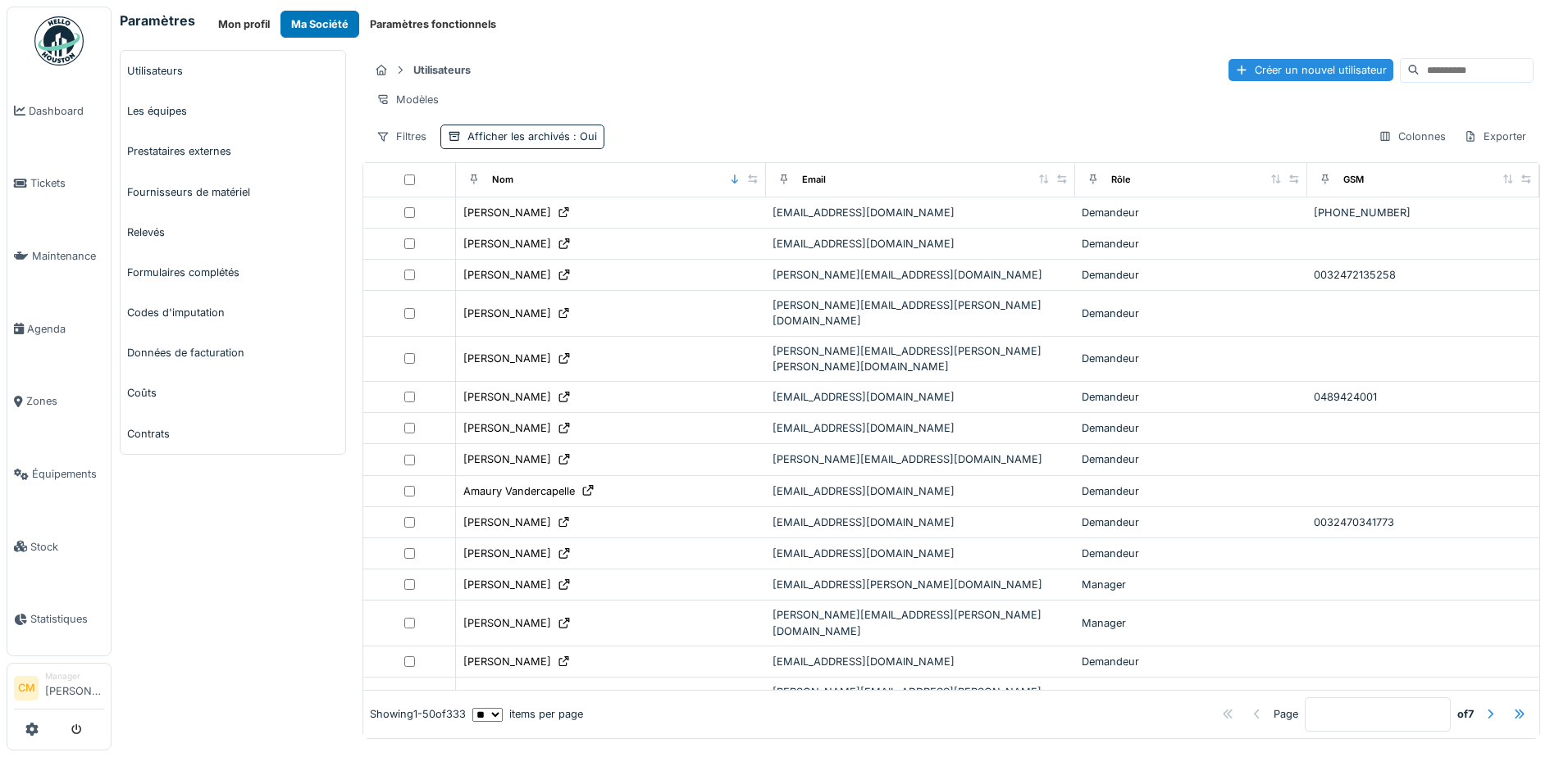
click at [1420, 70] on input at bounding box center [1476, 71] width 113 height 23
type input "*****"
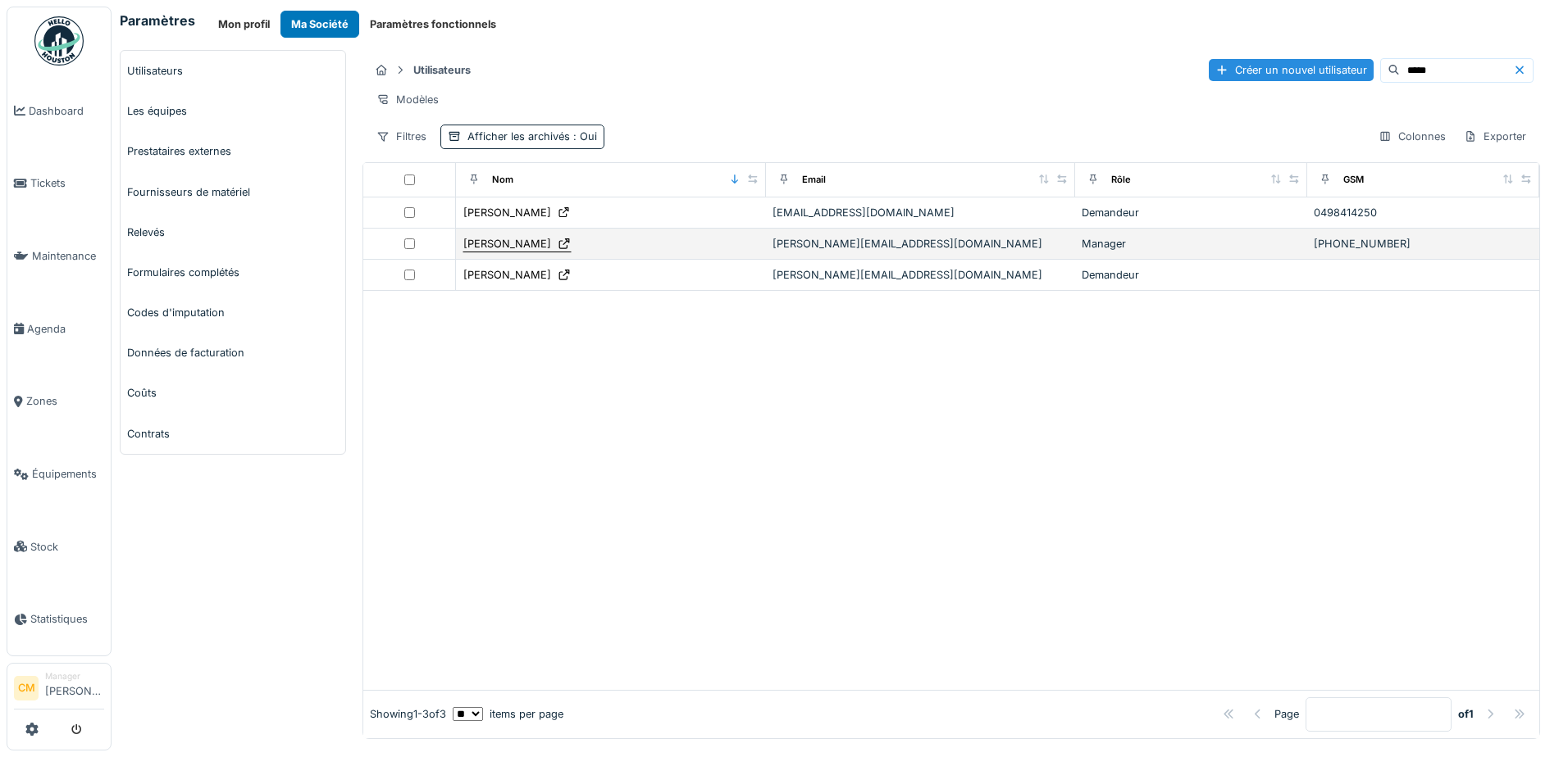
click at [501, 252] on div "[PERSON_NAME]" at bounding box center [507, 244] width 88 height 15
